Goal: Navigation & Orientation: Find specific page/section

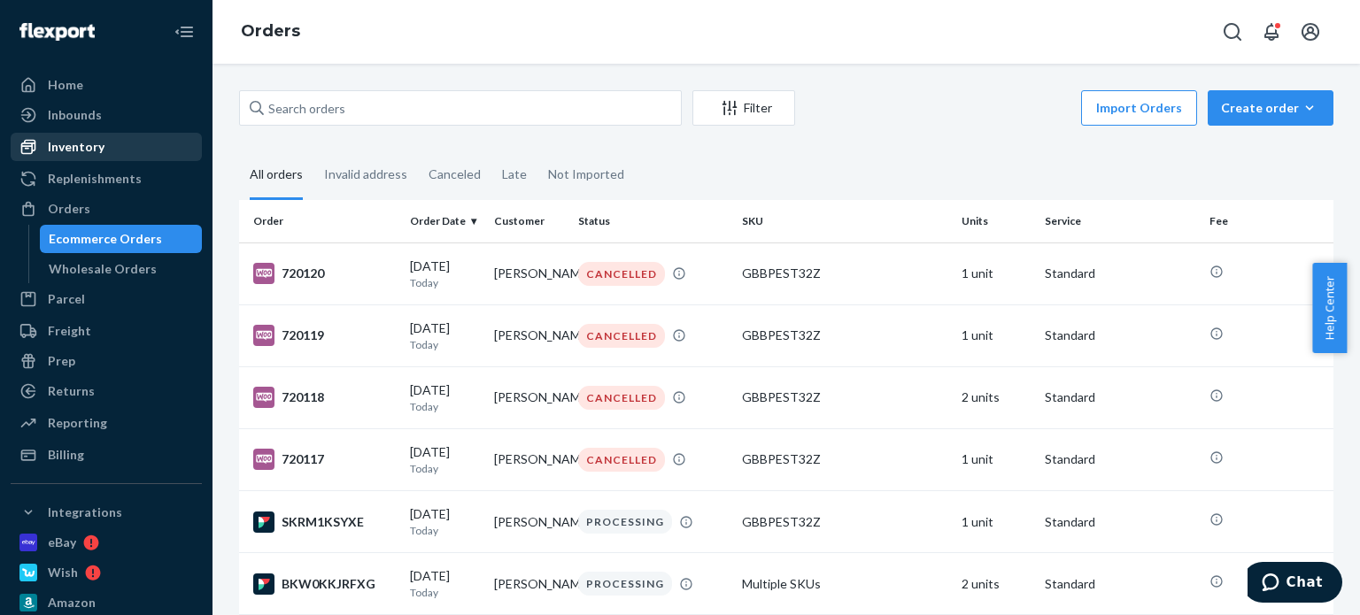
click at [87, 143] on div "Inventory" at bounding box center [76, 147] width 57 height 18
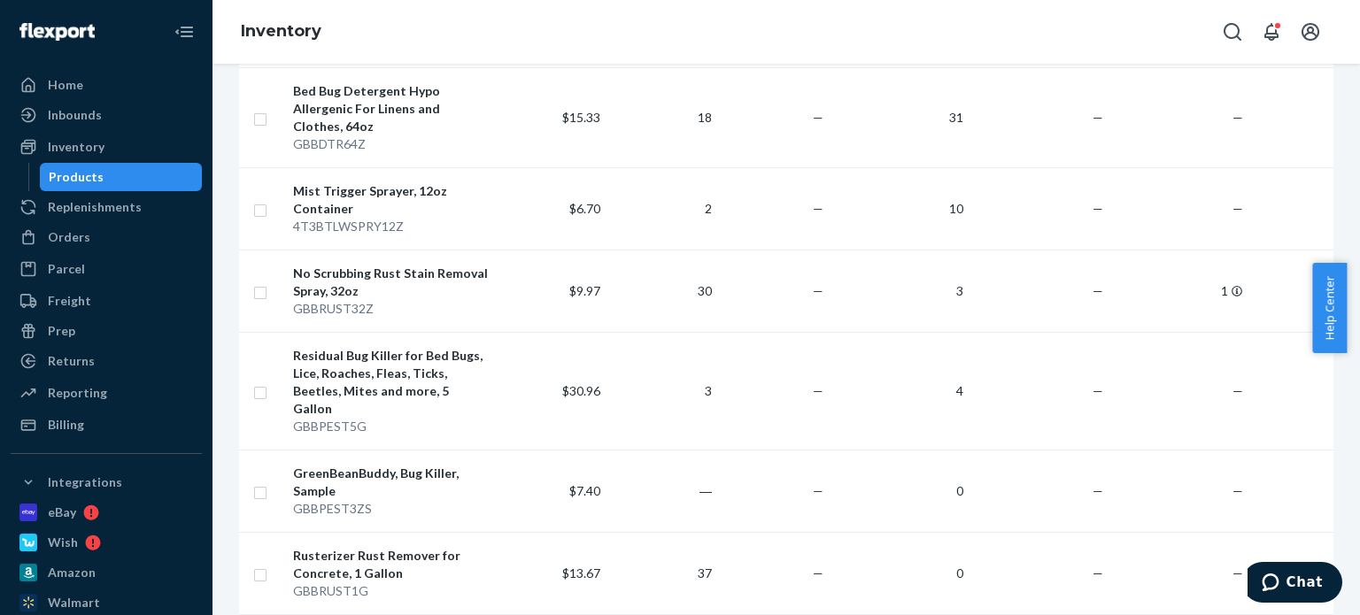
scroll to position [266, 0]
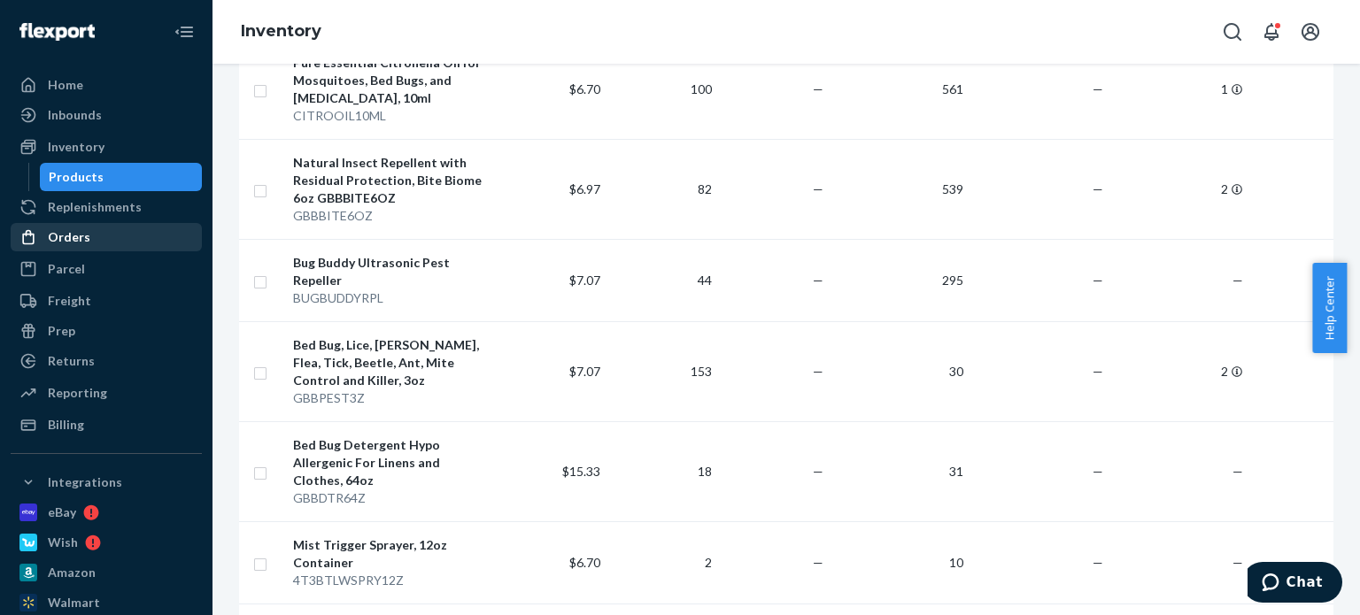
click at [117, 241] on div "Orders" at bounding box center [106, 237] width 188 height 25
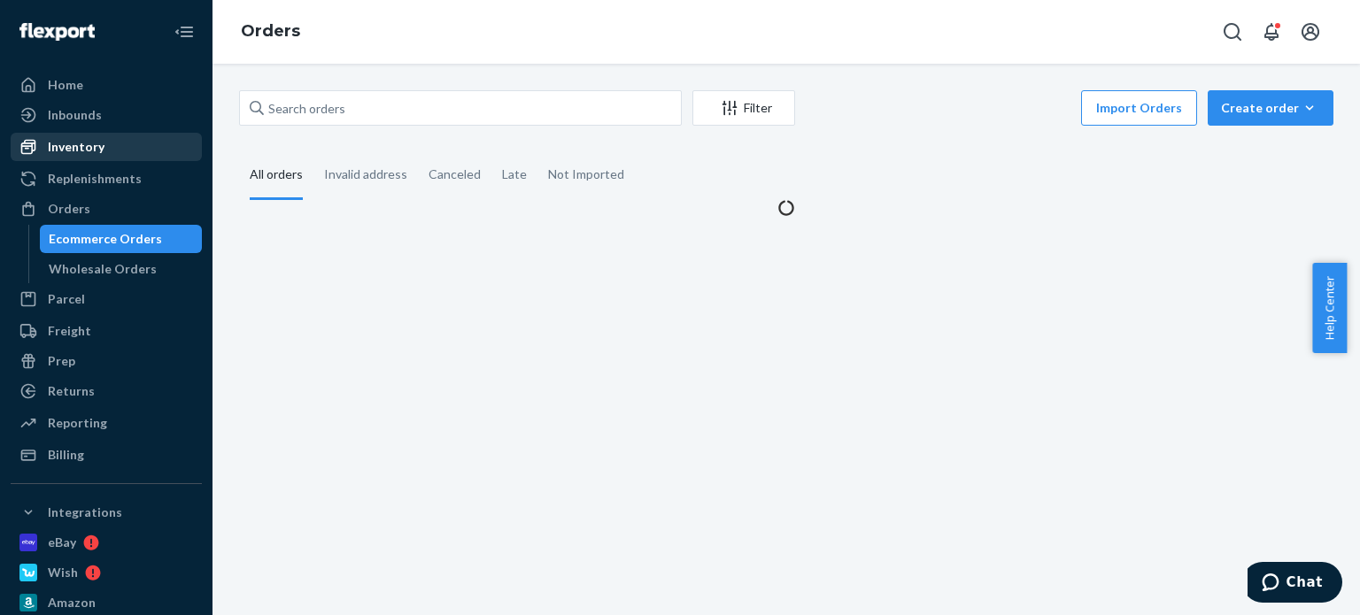
click at [117, 151] on div "Inventory" at bounding box center [106, 147] width 188 height 25
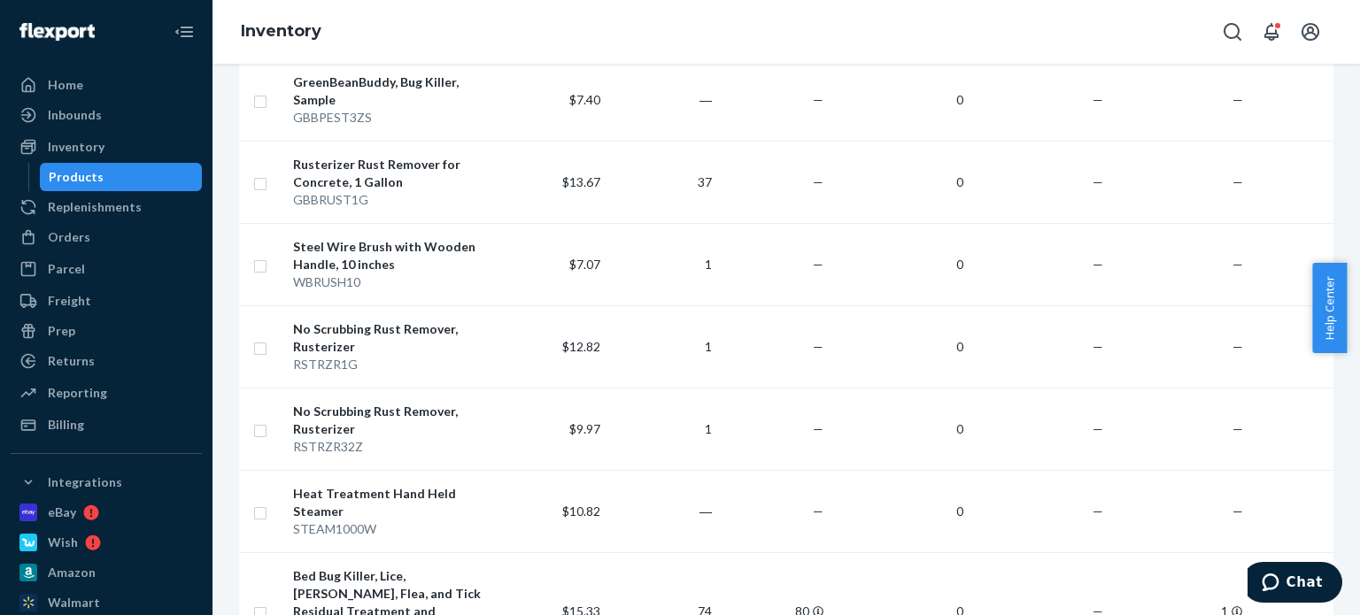
scroll to position [885, 0]
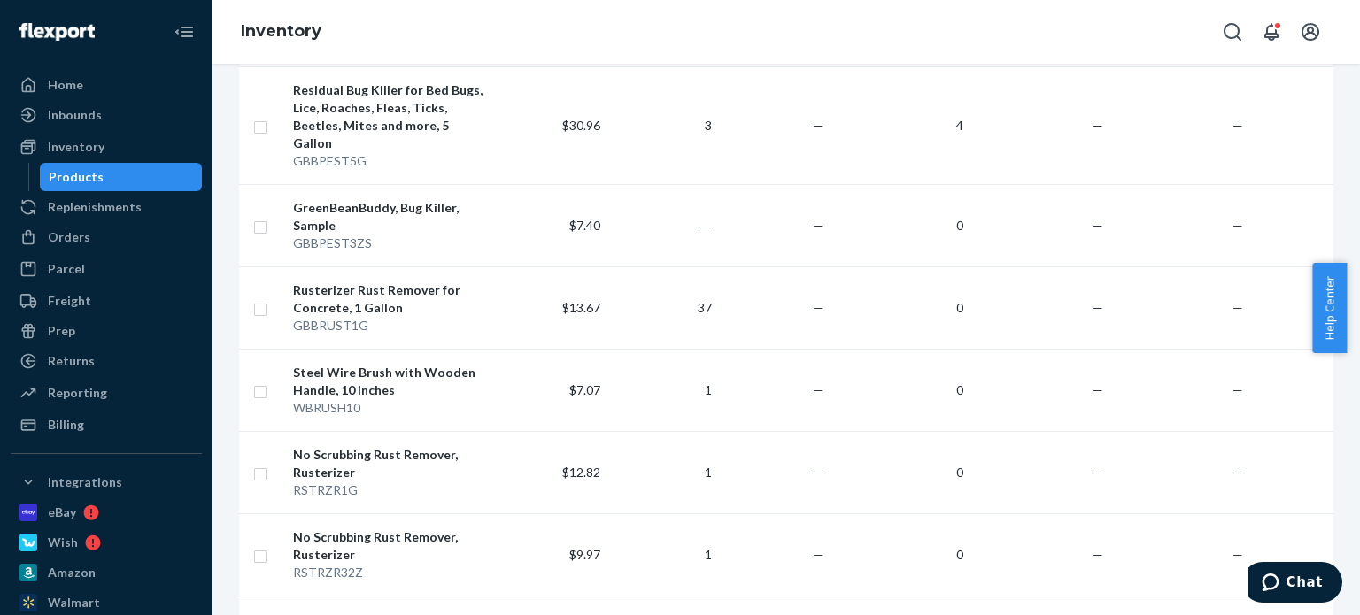
drag, startPoint x: 39, startPoint y: 236, endPoint x: 191, endPoint y: 223, distance: 152.9
click at [39, 236] on div at bounding box center [33, 237] width 28 height 18
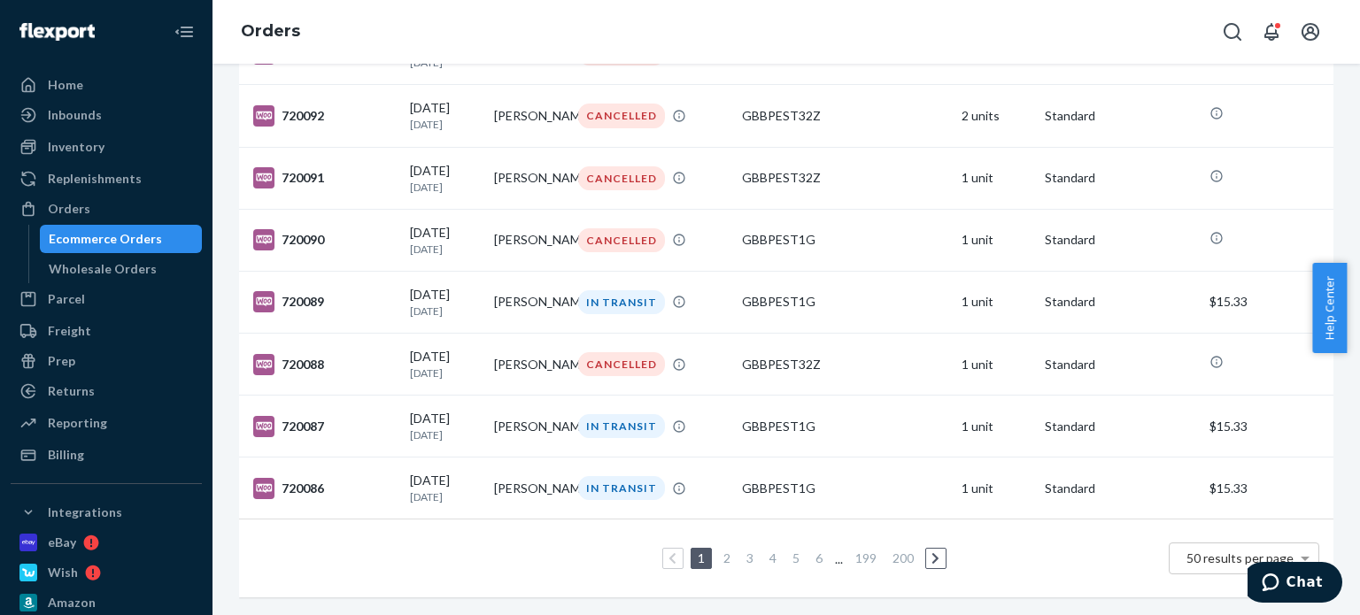
scroll to position [2940, 0]
click at [723, 551] on link "2" at bounding box center [727, 558] width 14 height 15
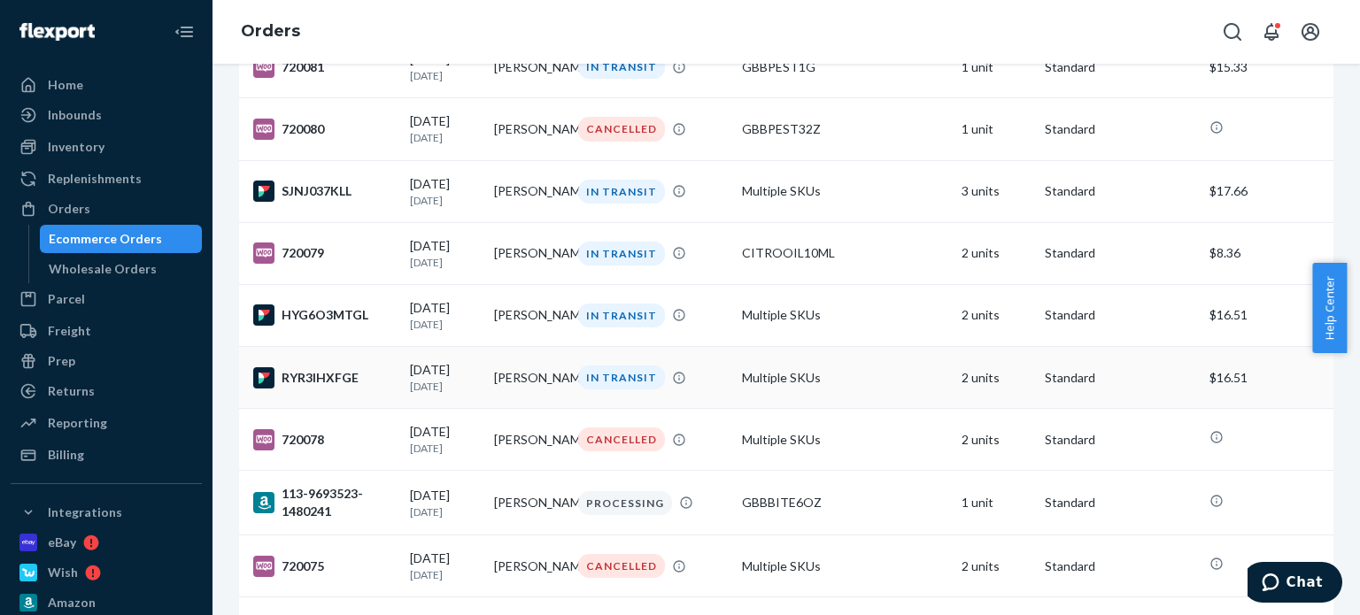
scroll to position [620, 0]
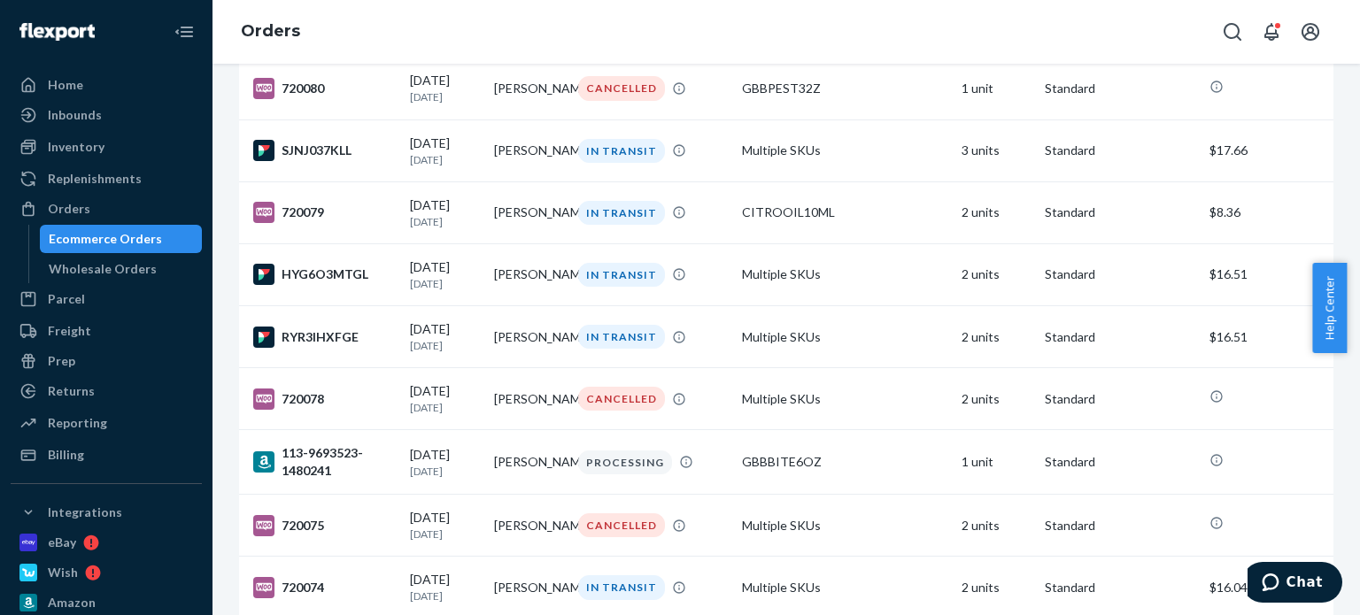
click at [1344, 45] on div "Orders" at bounding box center [787, 32] width 1148 height 64
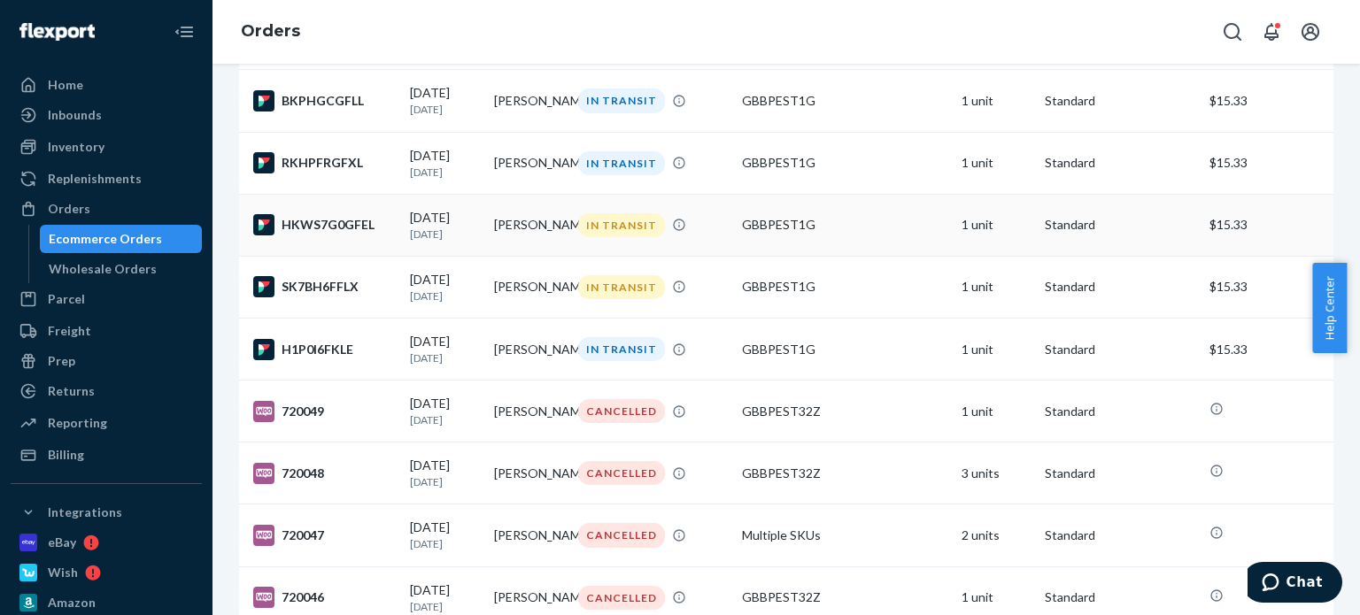
scroll to position [2568, 0]
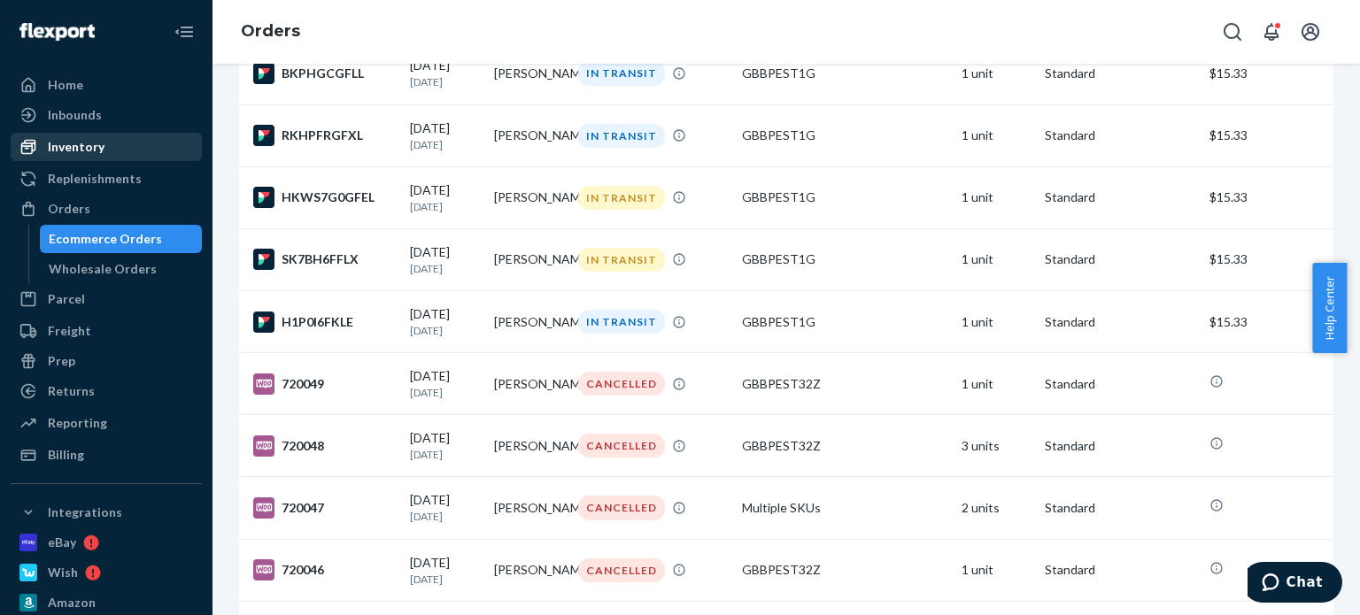
click at [77, 146] on div "Inventory" at bounding box center [76, 147] width 57 height 18
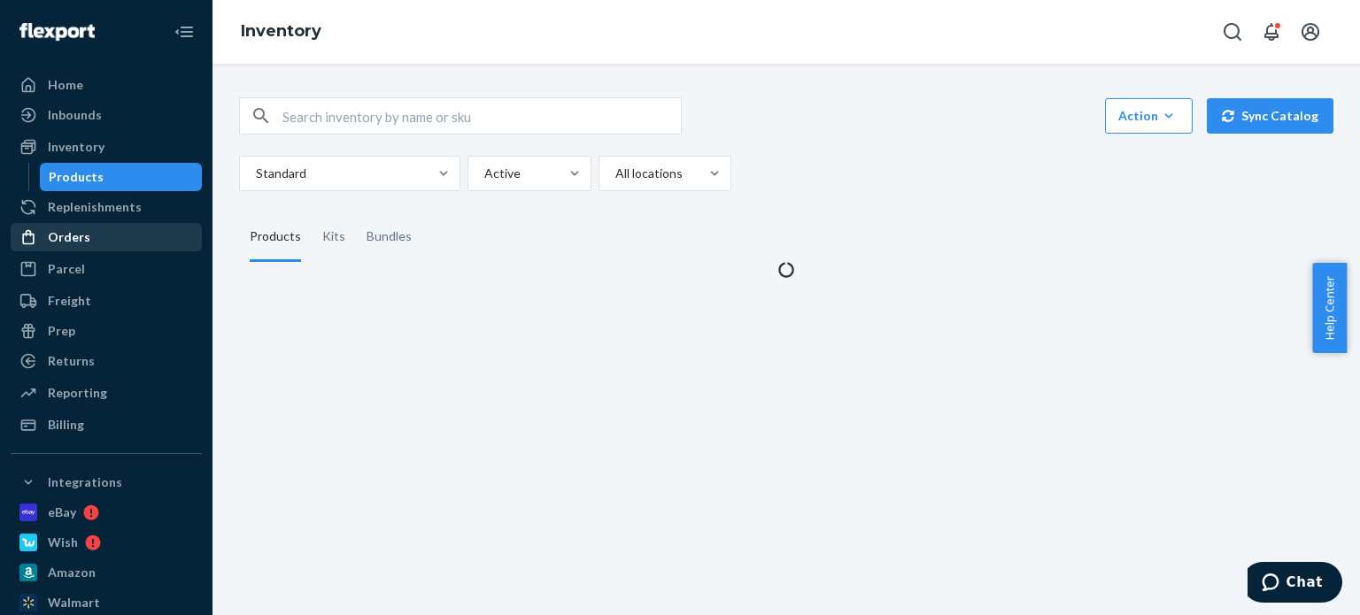
click at [99, 234] on div "Orders" at bounding box center [106, 237] width 188 height 25
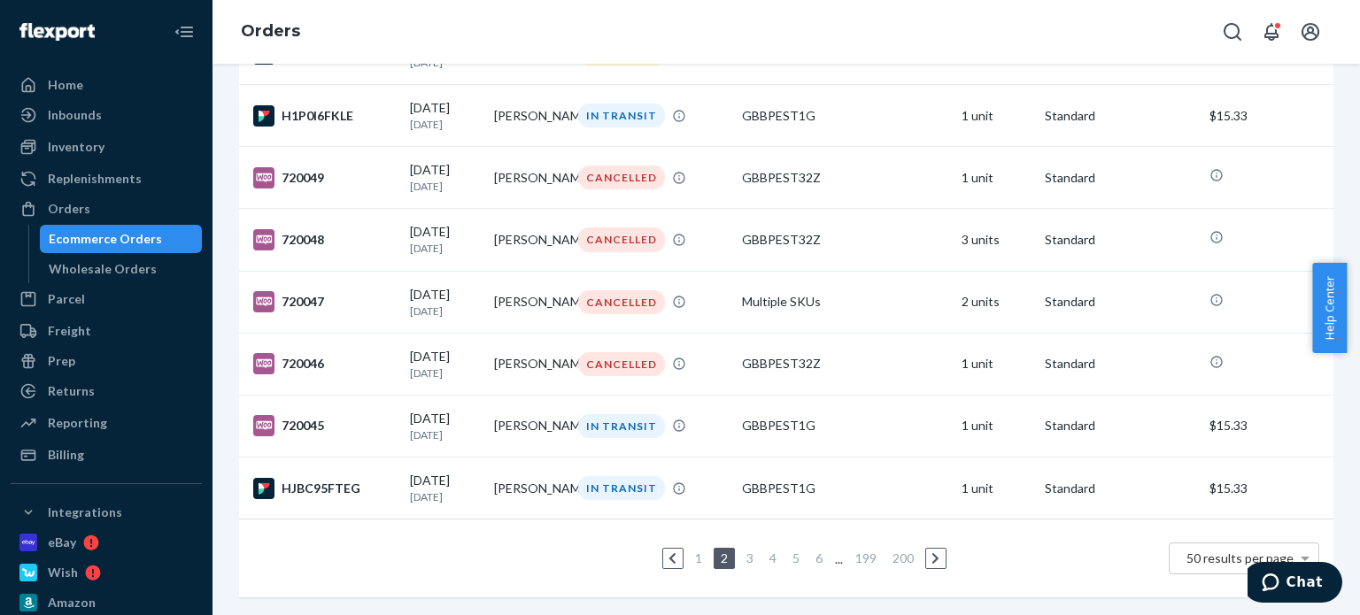
scroll to position [2956, 0]
click at [694, 551] on link "1" at bounding box center [699, 558] width 14 height 15
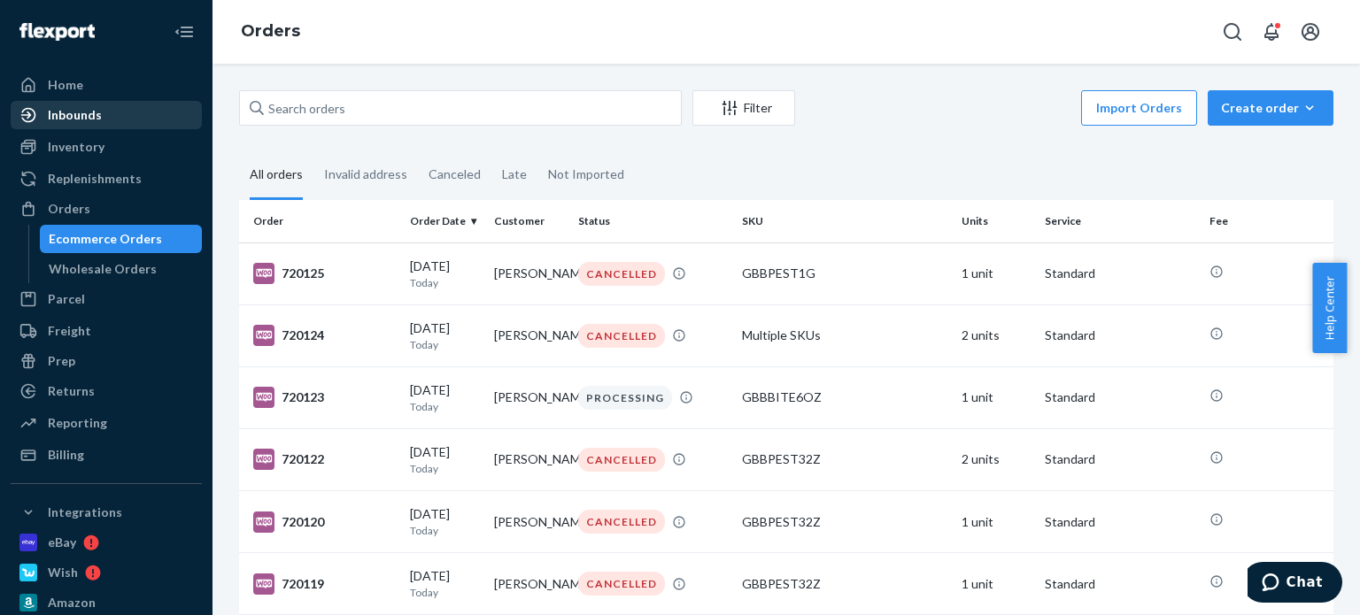
click at [85, 112] on div "Inbounds" at bounding box center [75, 115] width 54 height 18
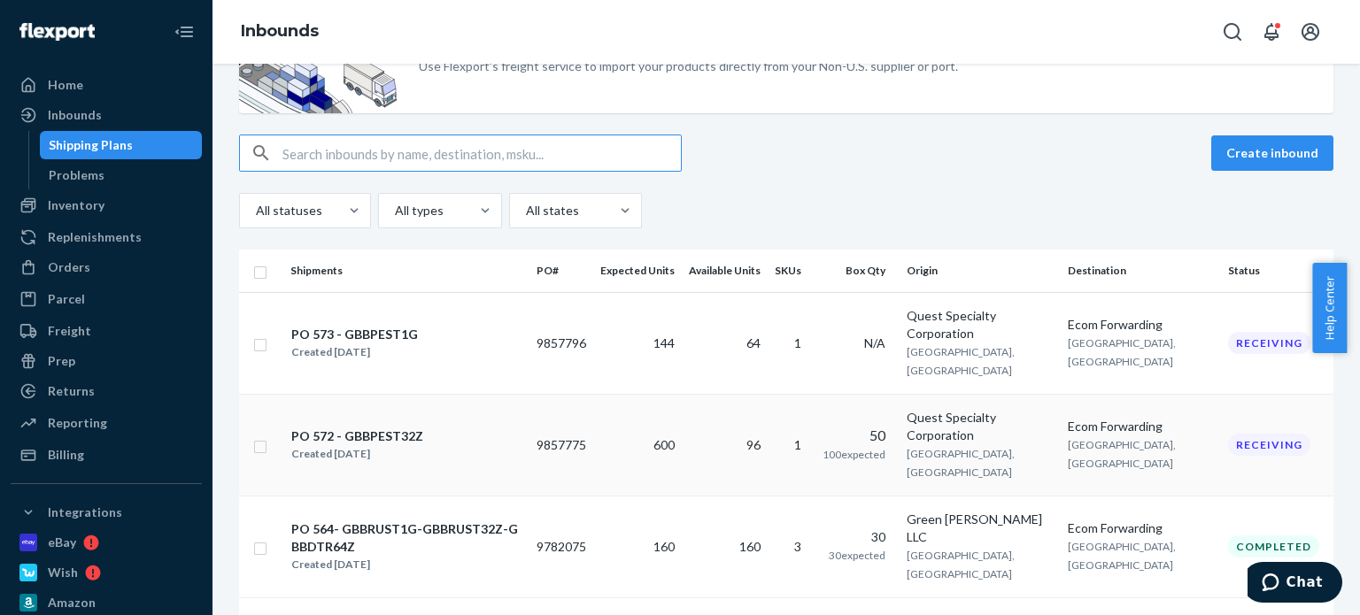
scroll to position [177, 0]
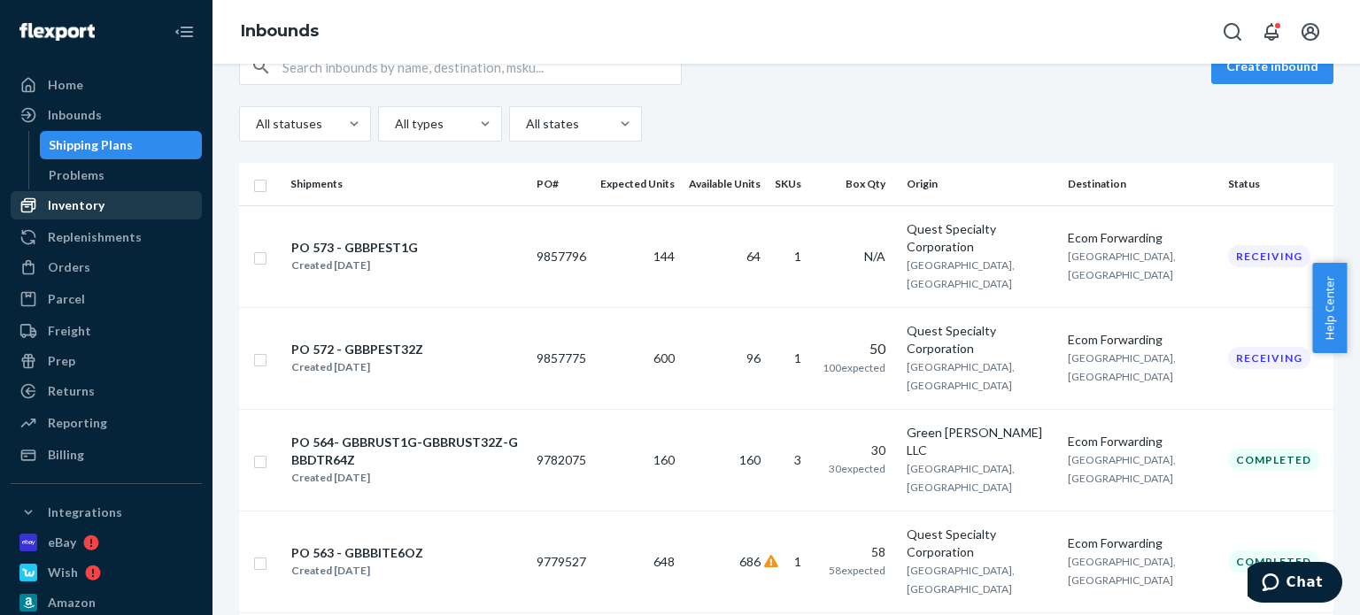
click at [110, 205] on div "Inventory" at bounding box center [106, 205] width 188 height 25
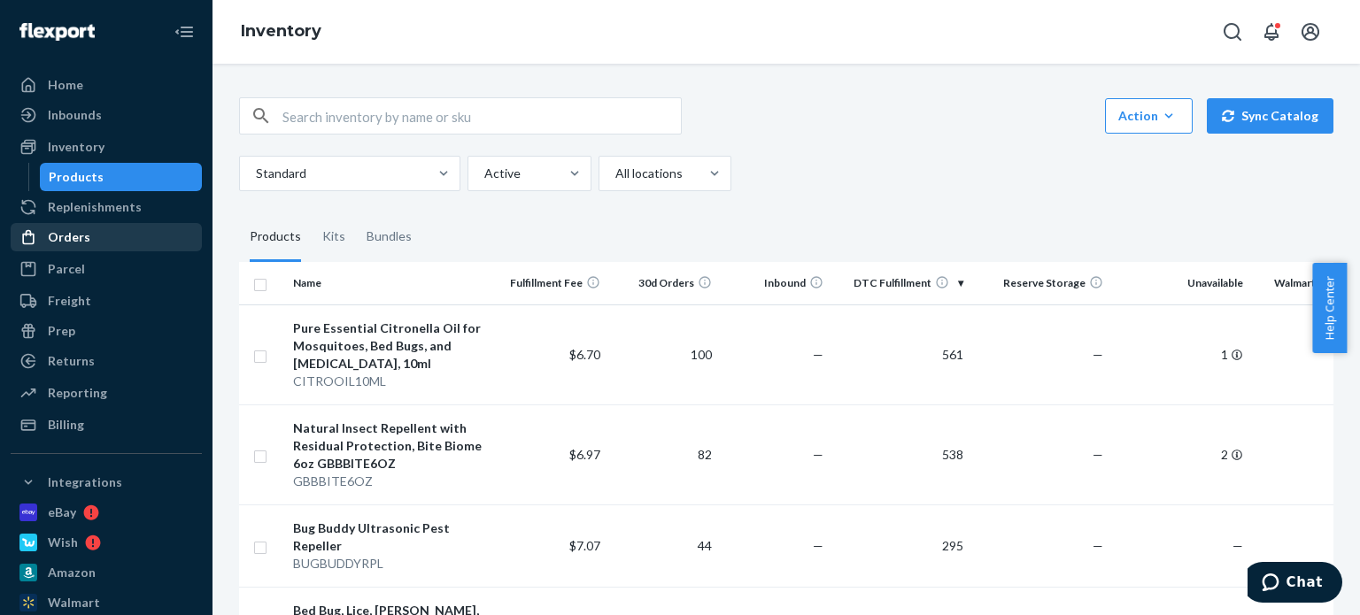
click at [95, 242] on div "Orders" at bounding box center [106, 237] width 188 height 25
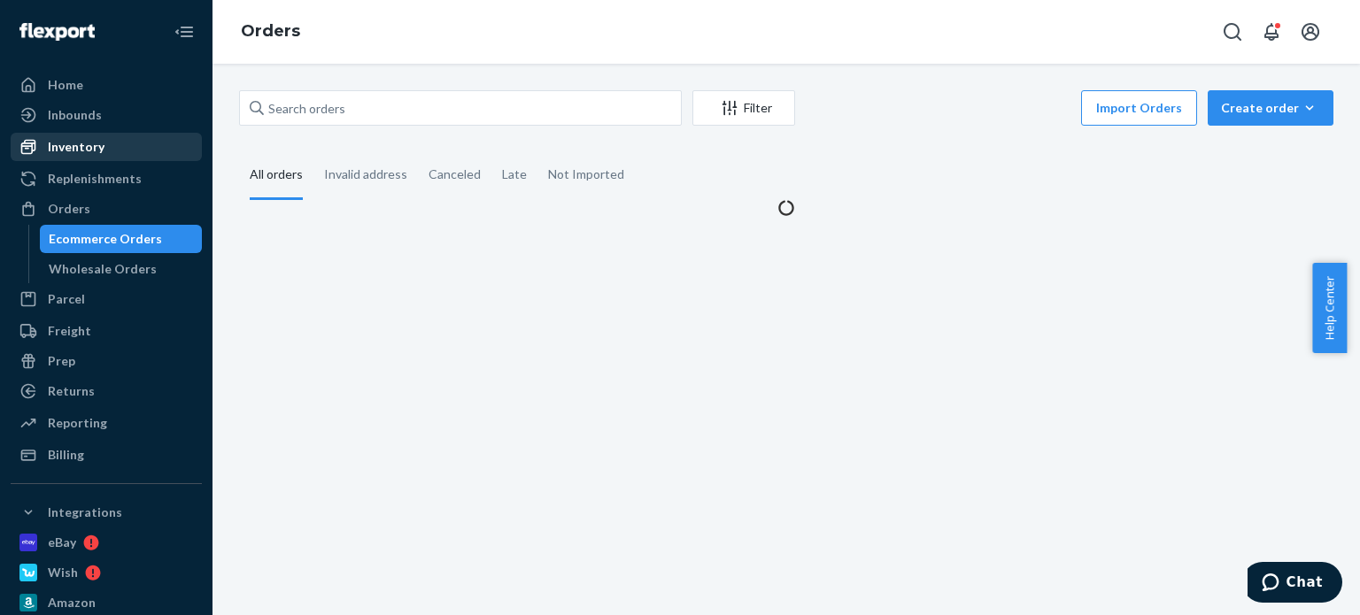
click at [106, 144] on div "Inventory" at bounding box center [106, 147] width 188 height 25
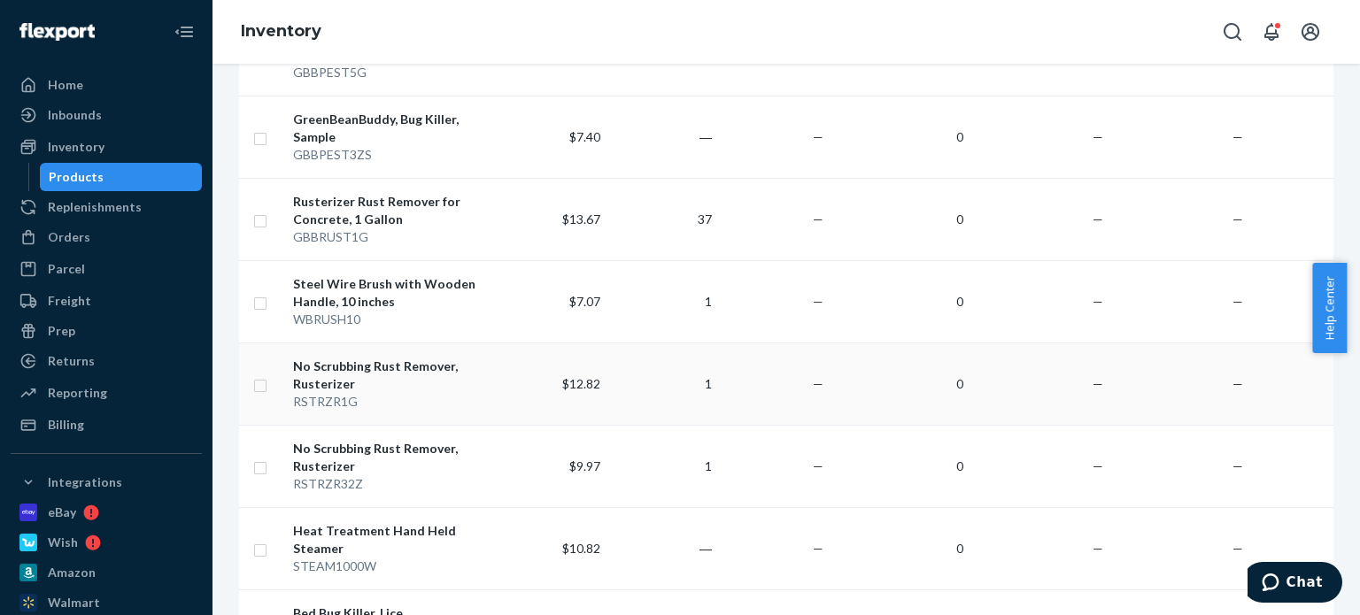
scroll to position [708, 0]
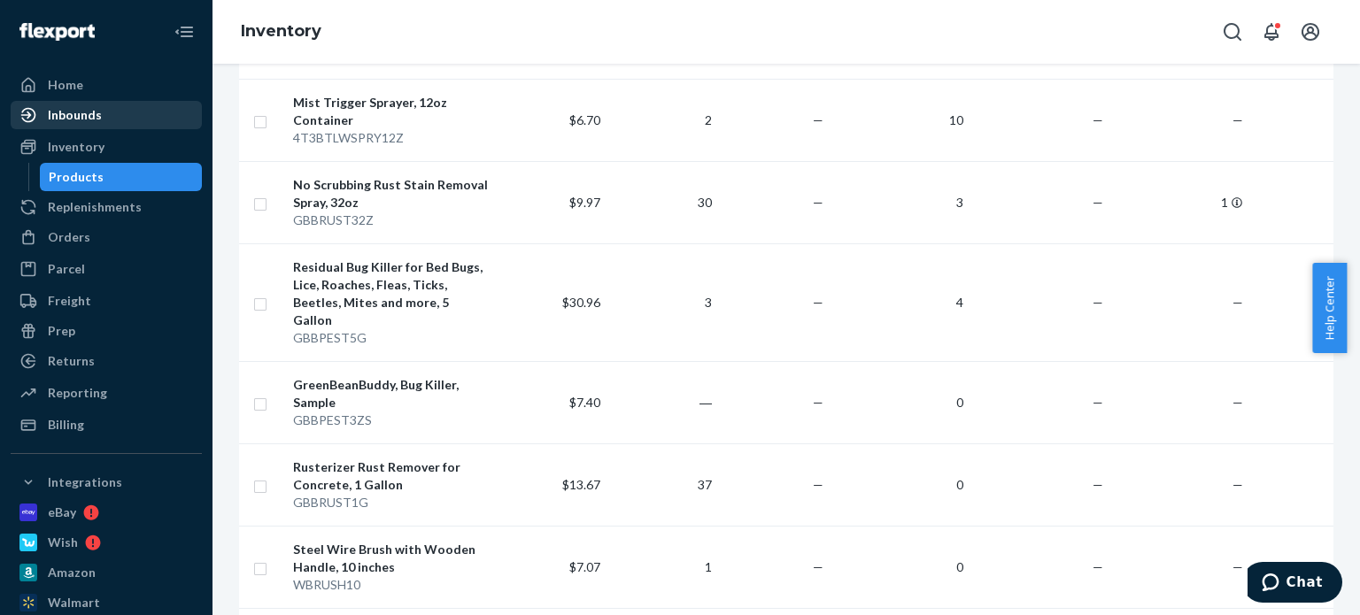
click at [101, 110] on div "Inbounds" at bounding box center [106, 115] width 188 height 25
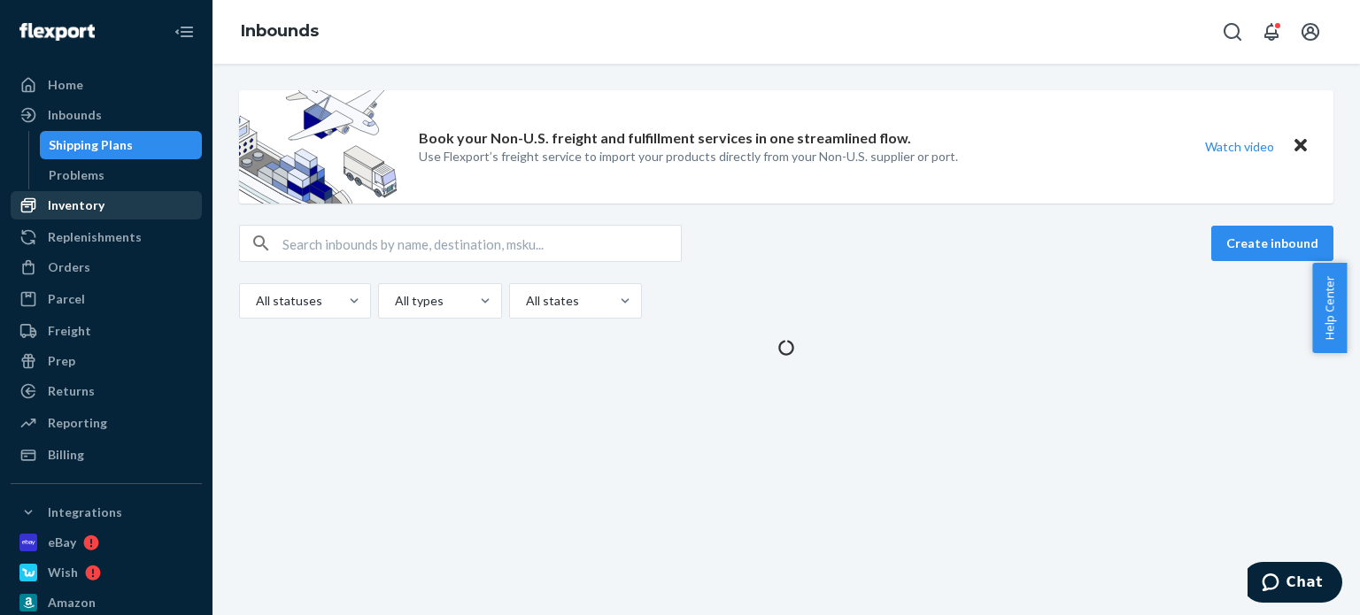
click at [88, 207] on div "Inventory" at bounding box center [76, 206] width 57 height 18
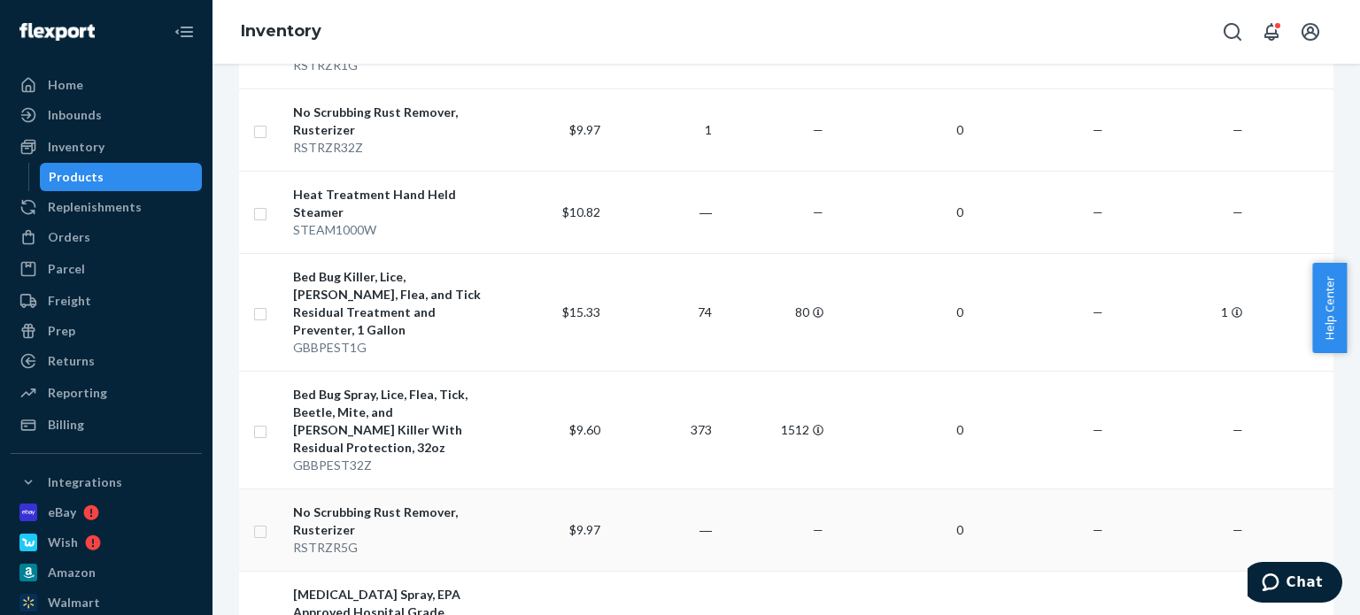
scroll to position [1151, 0]
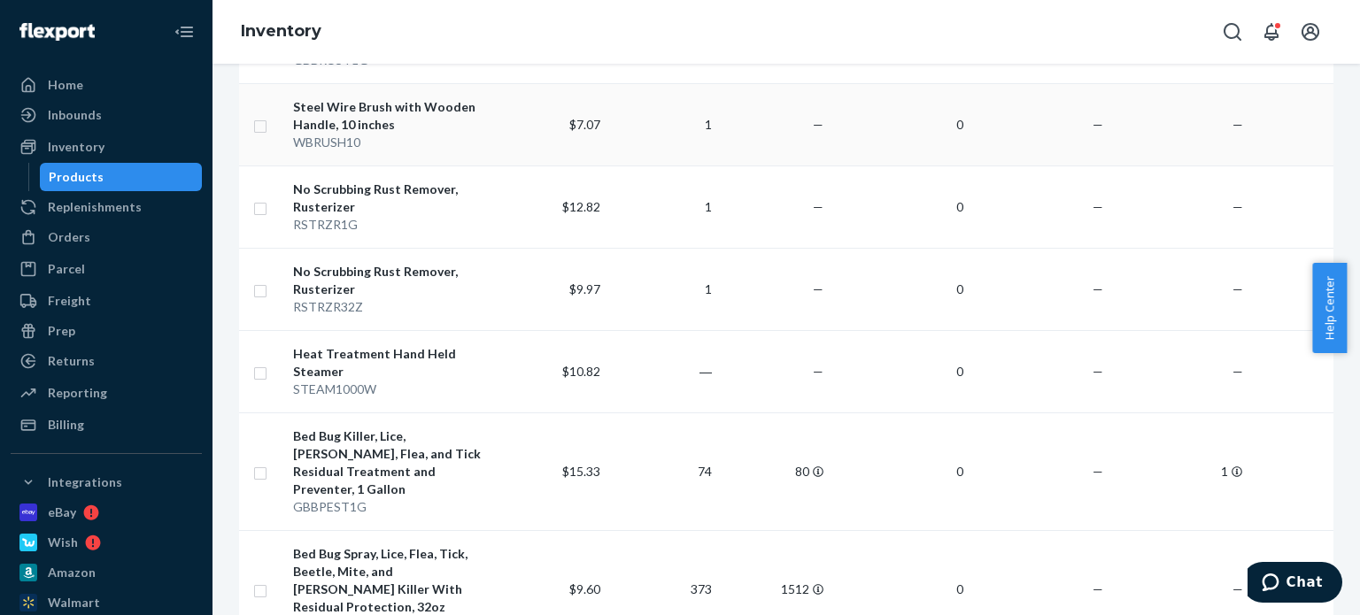
drag, startPoint x: 501, startPoint y: 35, endPoint x: 282, endPoint y: 81, distance: 223.3
click at [498, 35] on div "Inventory" at bounding box center [787, 32] width 1148 height 64
click at [125, 107] on div "Inbounds" at bounding box center [106, 115] width 188 height 25
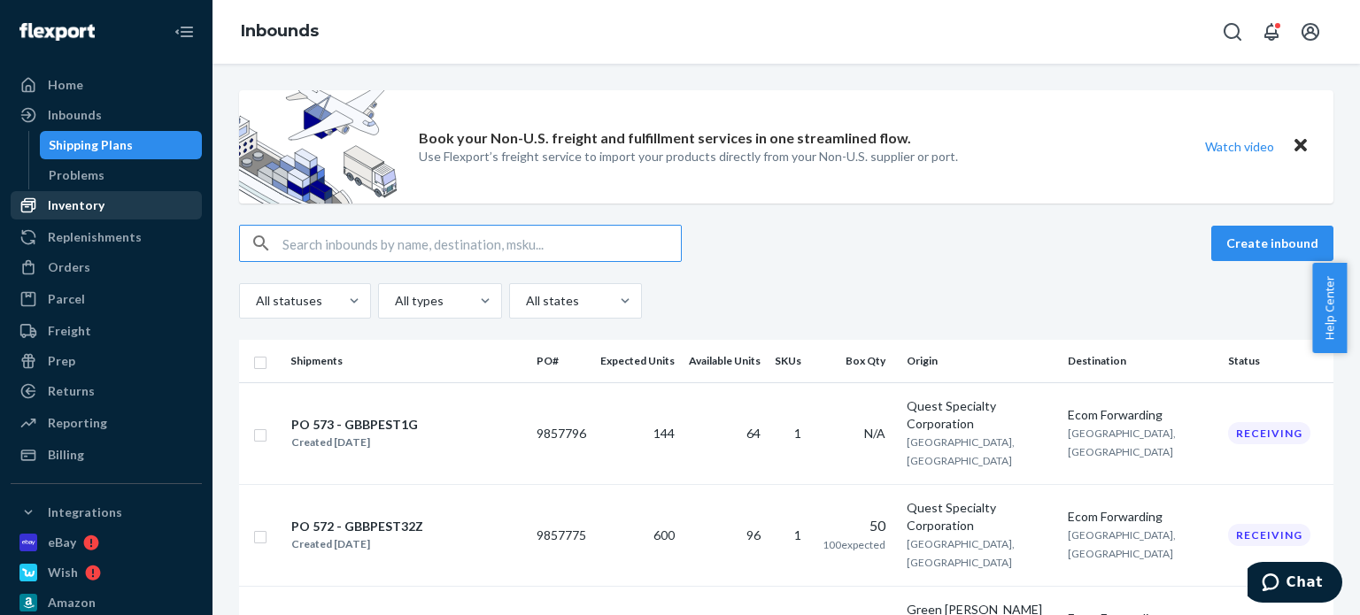
click at [109, 197] on div "Inventory" at bounding box center [106, 205] width 188 height 25
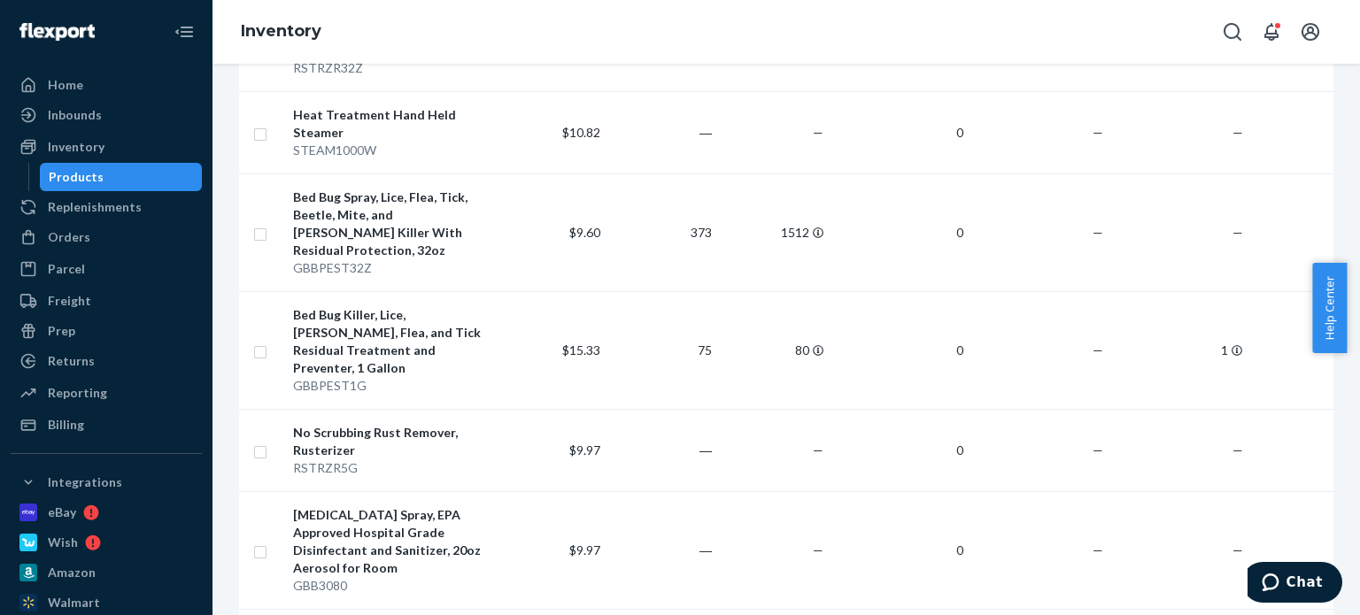
scroll to position [1240, 0]
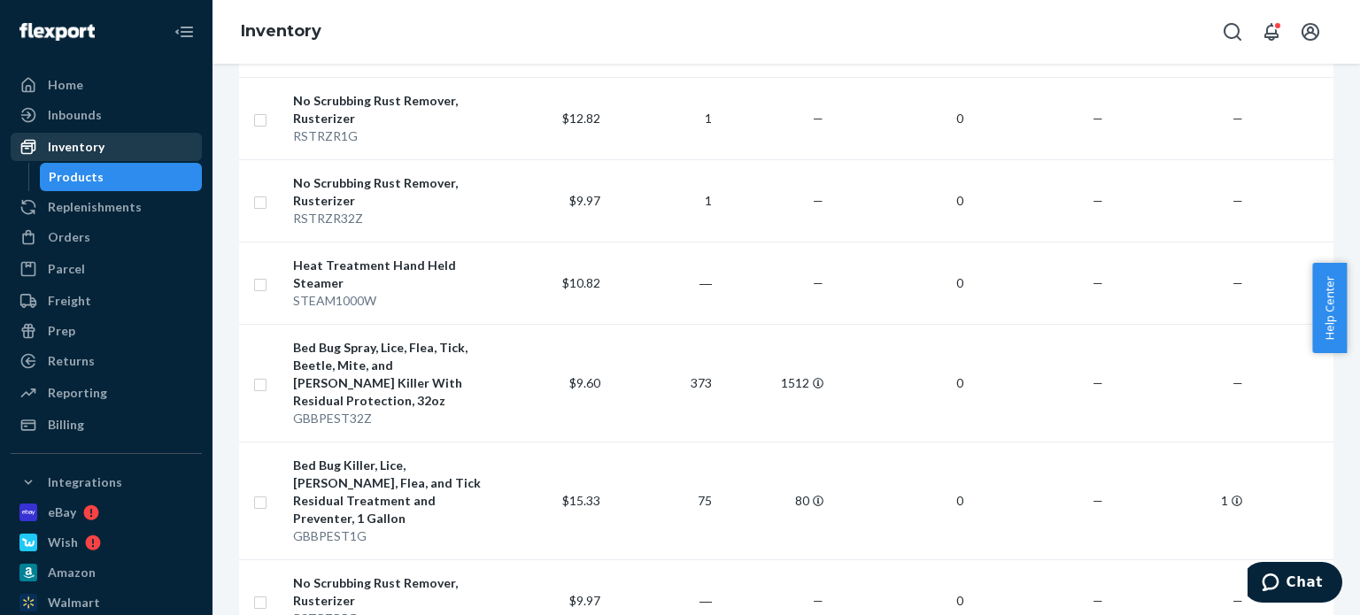
click at [125, 148] on div "Inventory" at bounding box center [106, 147] width 188 height 25
click at [135, 104] on div "Inbounds" at bounding box center [106, 115] width 188 height 25
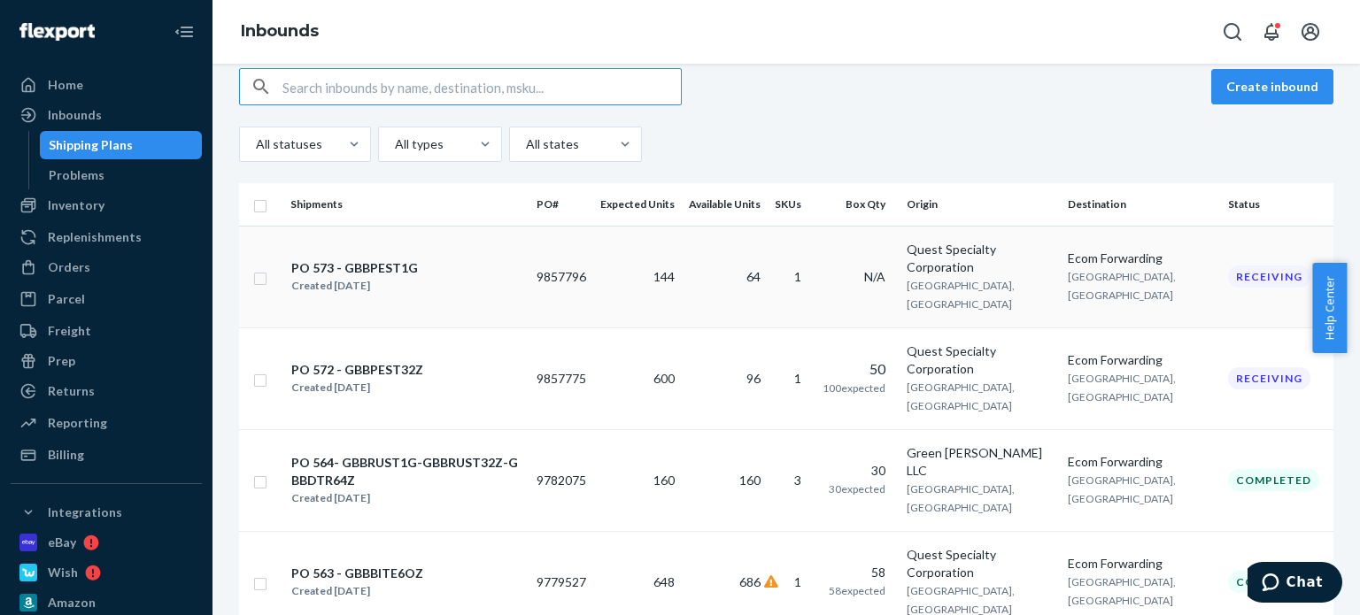
scroll to position [177, 0]
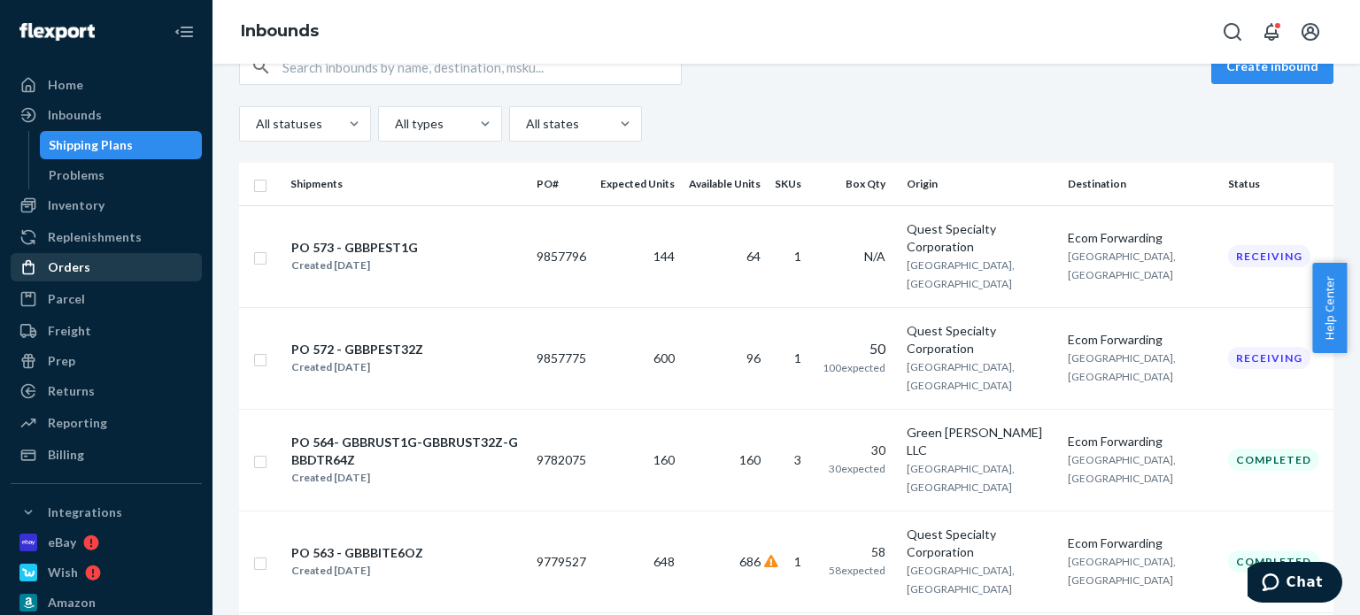
click at [90, 261] on div "Orders" at bounding box center [106, 267] width 188 height 25
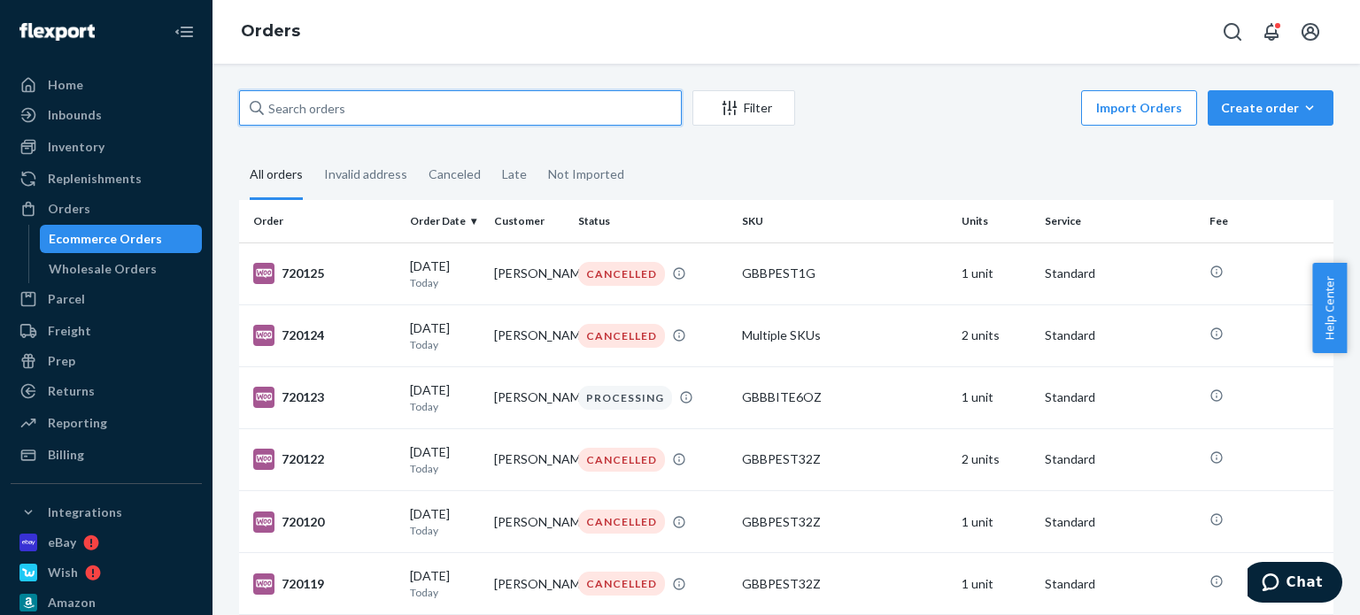
click at [346, 101] on input "text" at bounding box center [460, 107] width 443 height 35
paste input "[PERSON_NAME]"
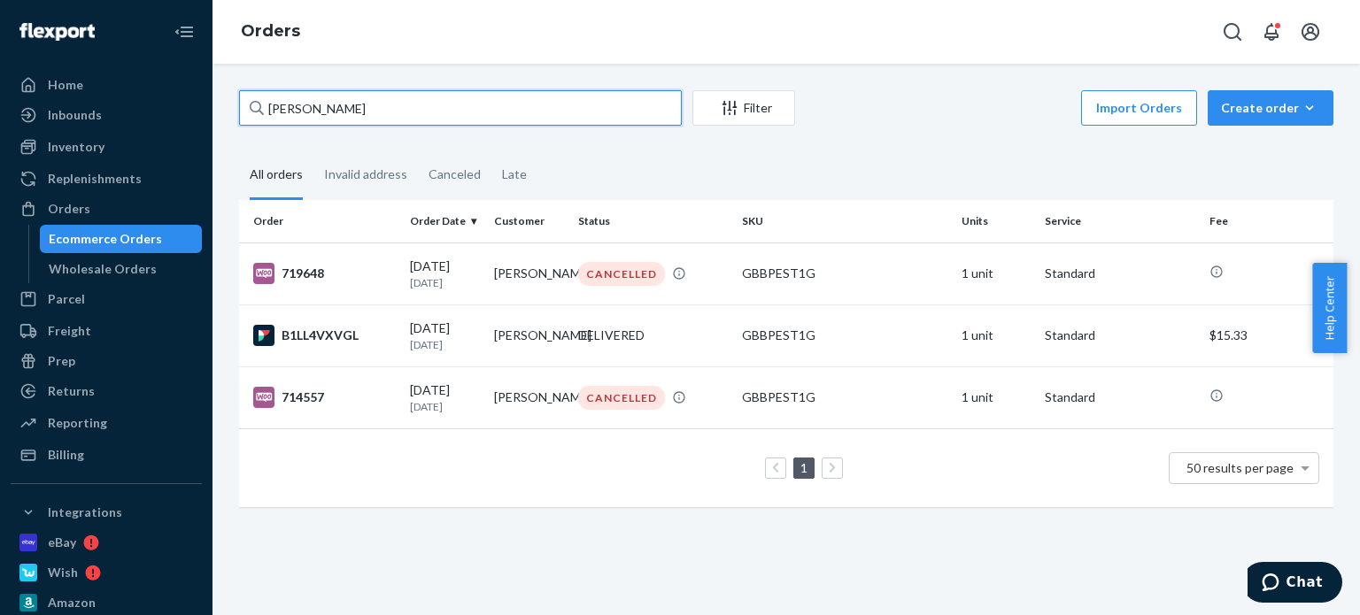
type input "[PERSON_NAME]"
drag, startPoint x: 298, startPoint y: 99, endPoint x: 182, endPoint y: 89, distance: 116.4
click at [182, 89] on div "Home Inbounds Shipping Plans Problems Inventory Products Replenishments Orders …" at bounding box center [680, 307] width 1360 height 615
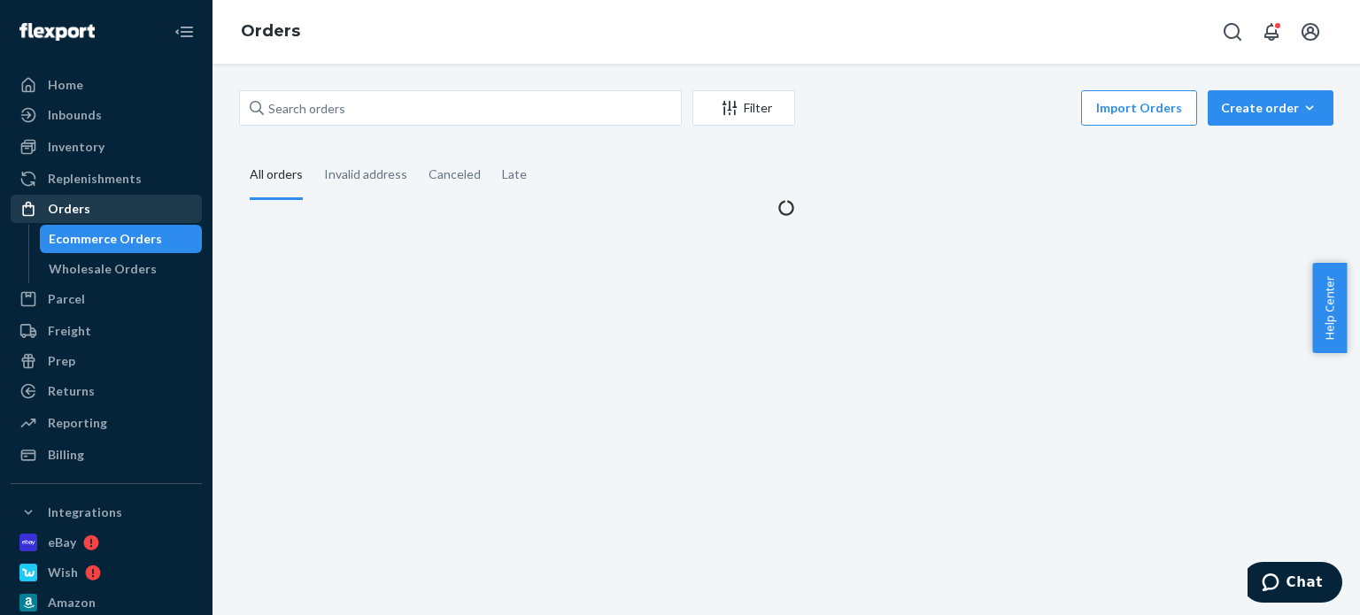
click at [117, 212] on div "Orders" at bounding box center [106, 209] width 188 height 25
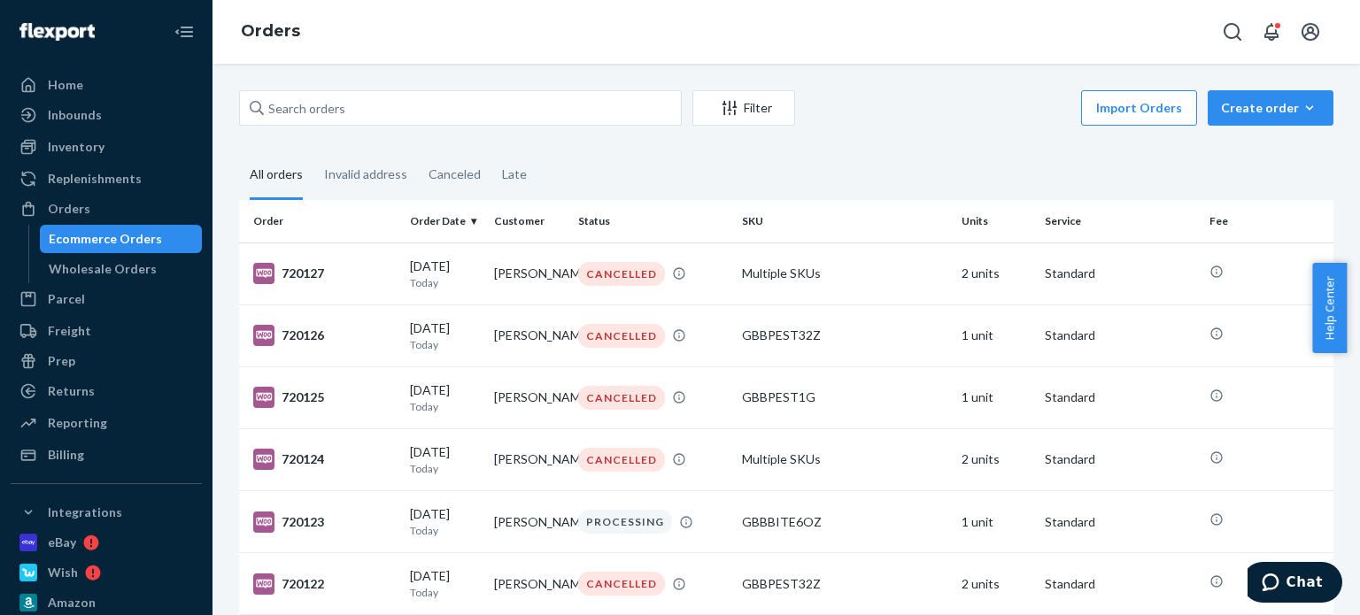
click at [128, 193] on ul "Home Inbounds Shipping Plans Problems Inventory Products Replenishments Orders …" at bounding box center [106, 270] width 191 height 398
click at [145, 141] on div "Inventory" at bounding box center [106, 147] width 188 height 25
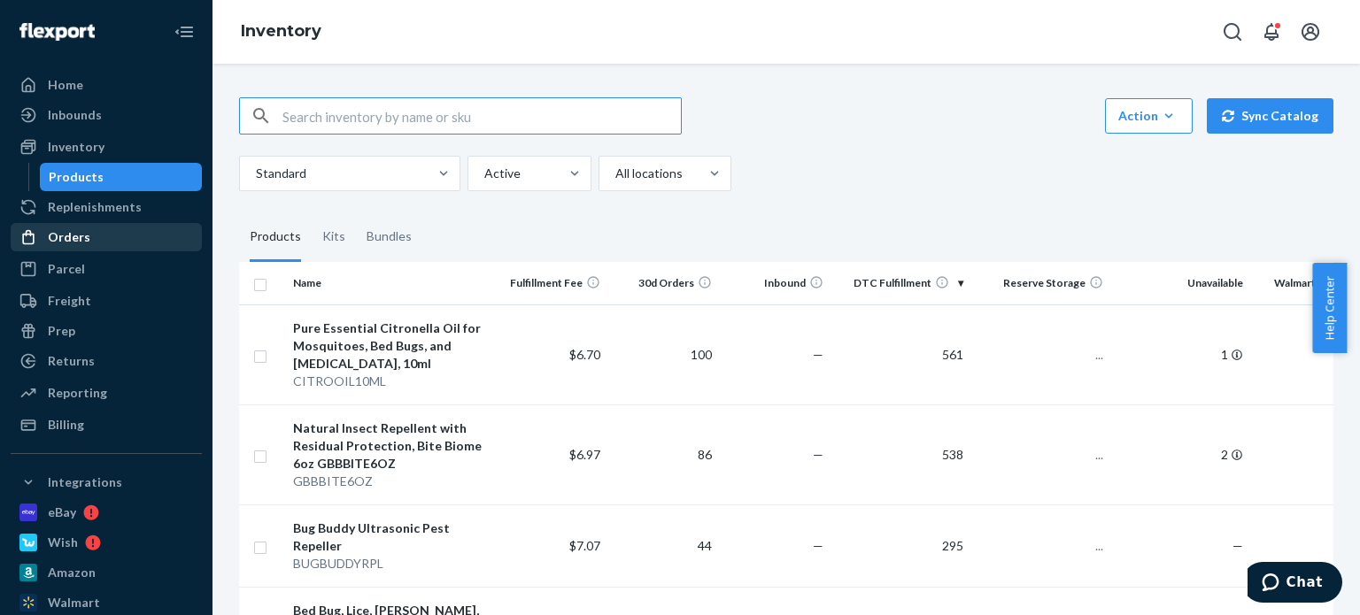
click at [96, 243] on div "Orders" at bounding box center [106, 237] width 188 height 25
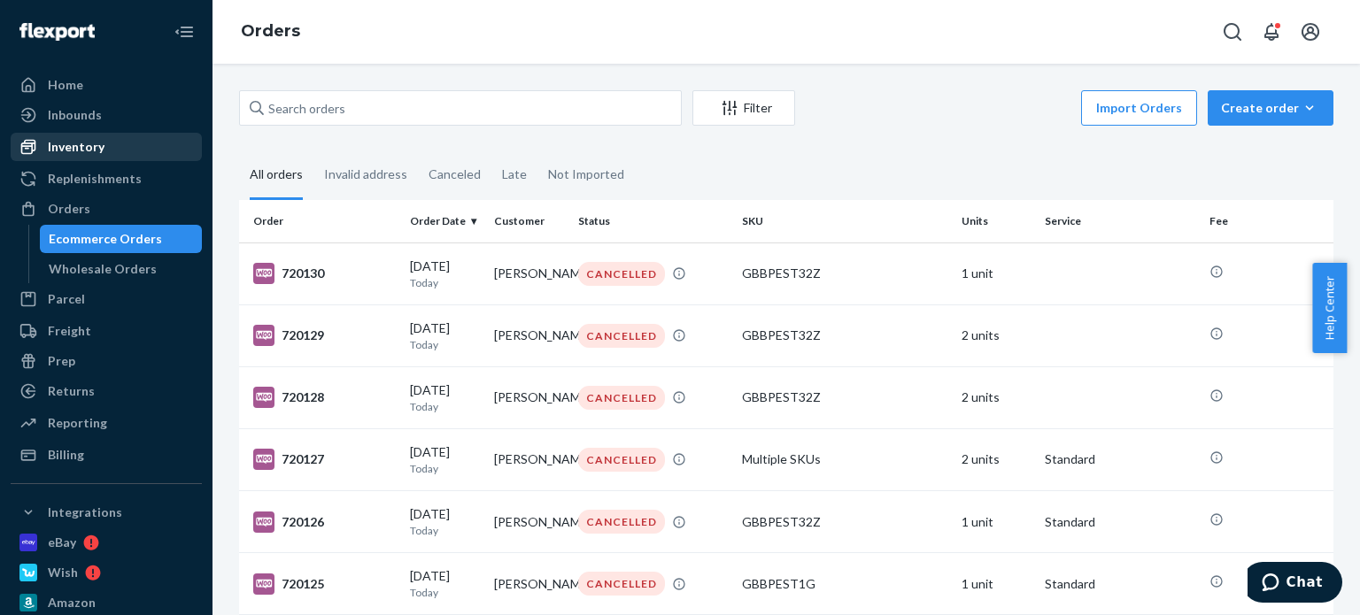
click at [135, 158] on div "Inventory" at bounding box center [106, 147] width 188 height 25
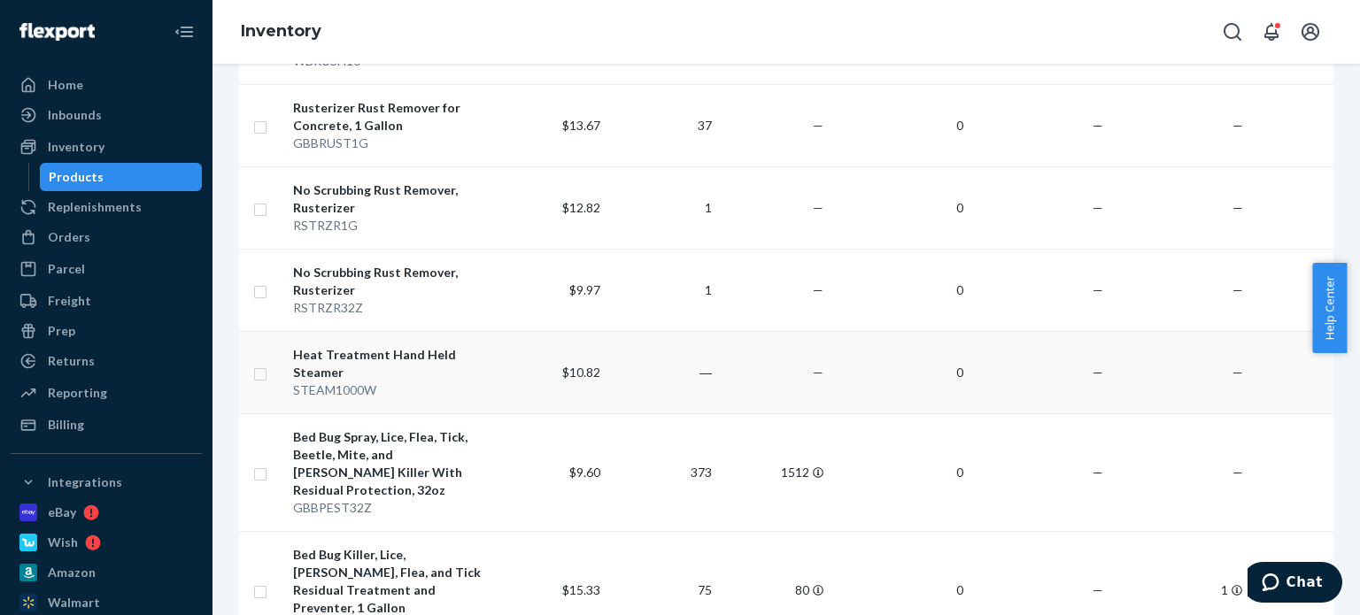
scroll to position [1151, 0]
